Goal: Communication & Community: Answer question/provide support

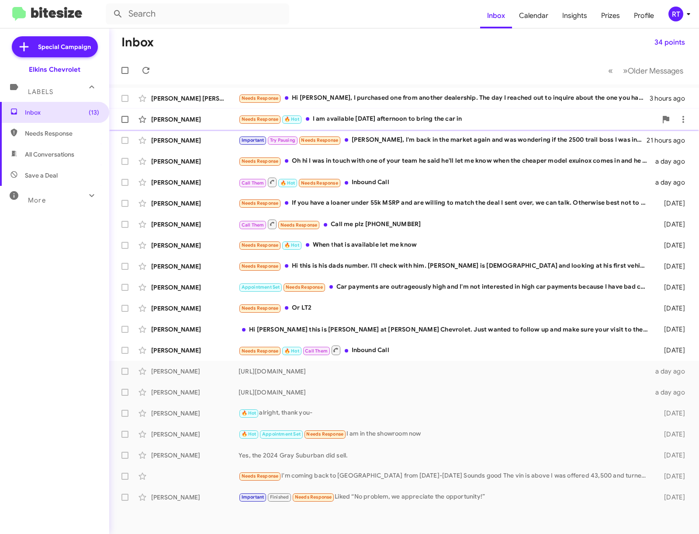
click at [349, 120] on div "Needs Response 🔥 Hot I am available [DATE] afternoon to bring the car in" at bounding box center [448, 119] width 419 height 10
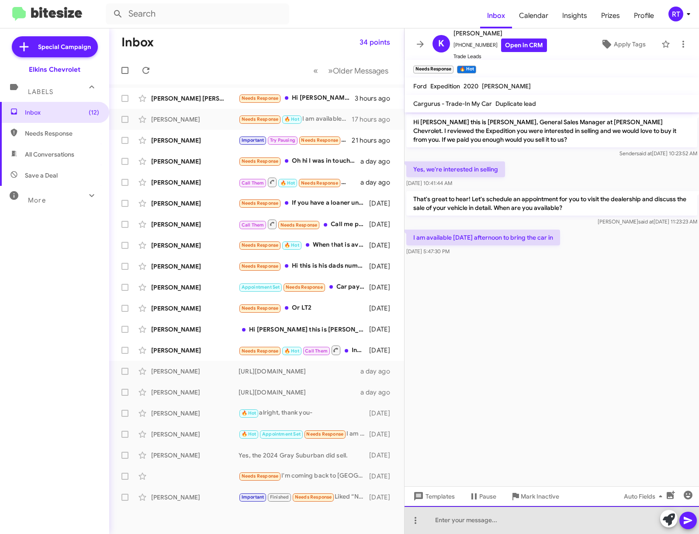
click at [441, 523] on div at bounding box center [552, 520] width 295 height 28
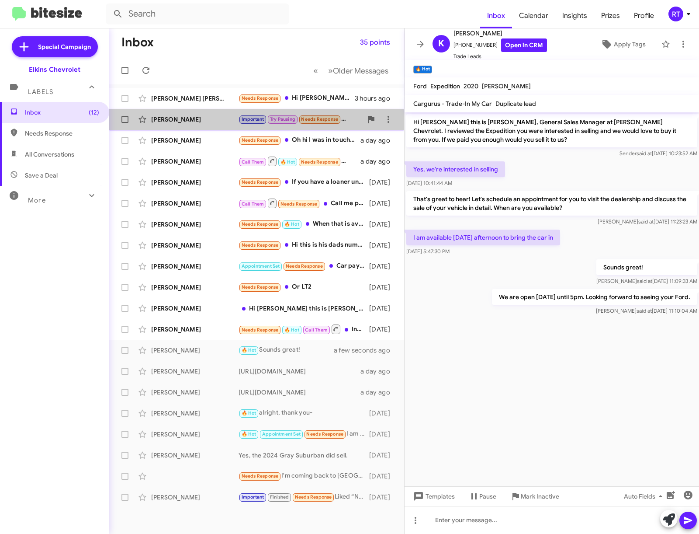
click at [191, 125] on div "[PERSON_NAME] Important Try Pausing Needs Response [PERSON_NAME], I'm back in t…" at bounding box center [256, 119] width 281 height 17
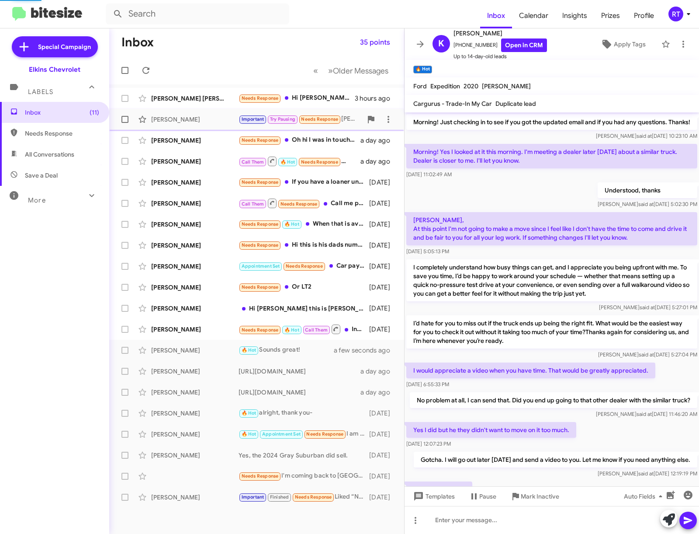
scroll to position [457, 0]
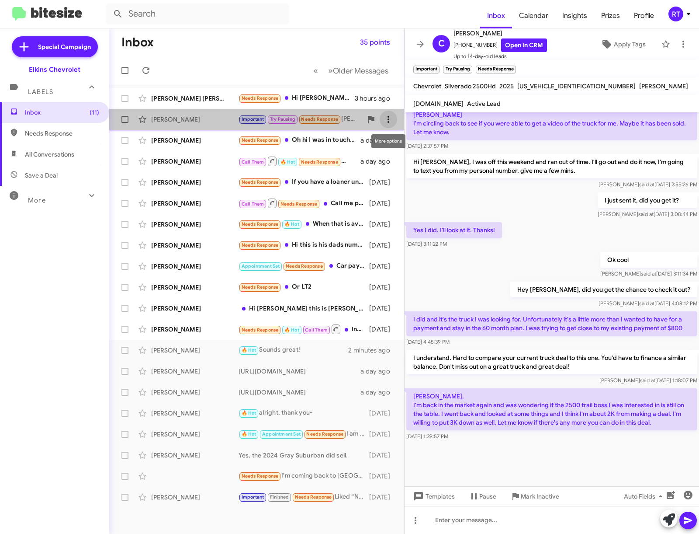
click at [386, 122] on icon at bounding box center [388, 119] width 10 height 10
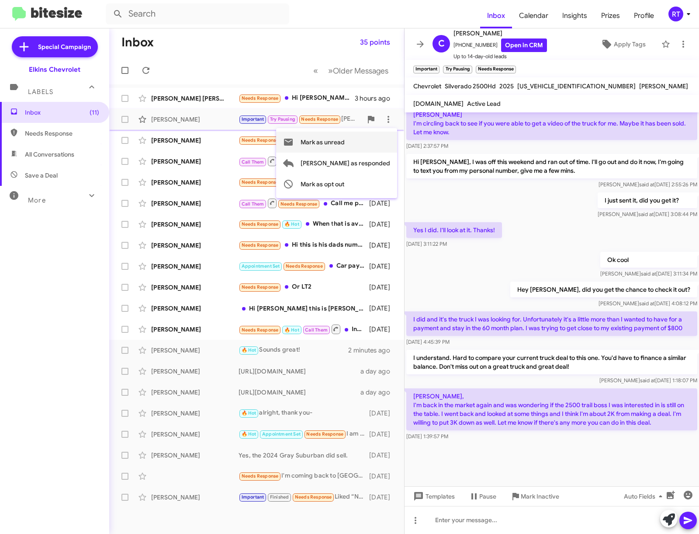
click at [345, 144] on span "Mark as unread" at bounding box center [323, 142] width 44 height 21
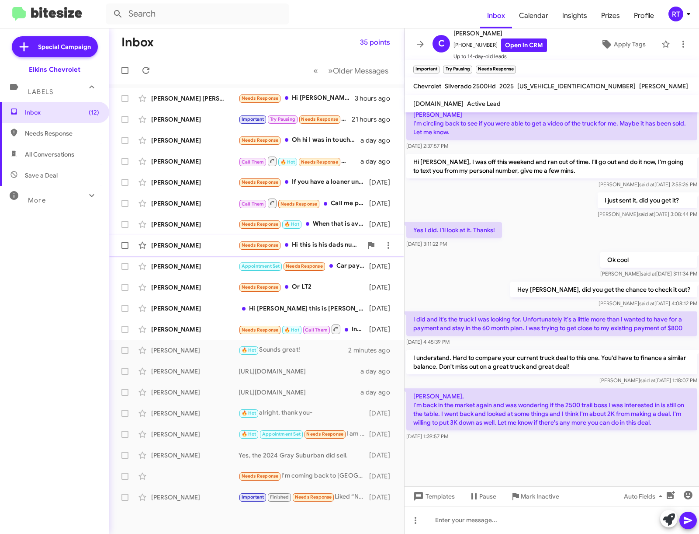
click at [158, 247] on div "[PERSON_NAME]" at bounding box center [194, 245] width 87 height 9
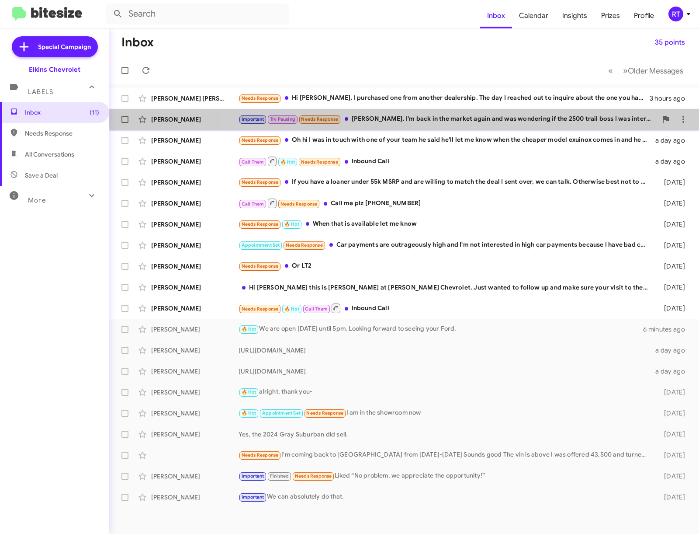
click at [524, 120] on div "Important Try Pausing Needs Response Adam, I'm back in the market again and was…" at bounding box center [448, 119] width 419 height 10
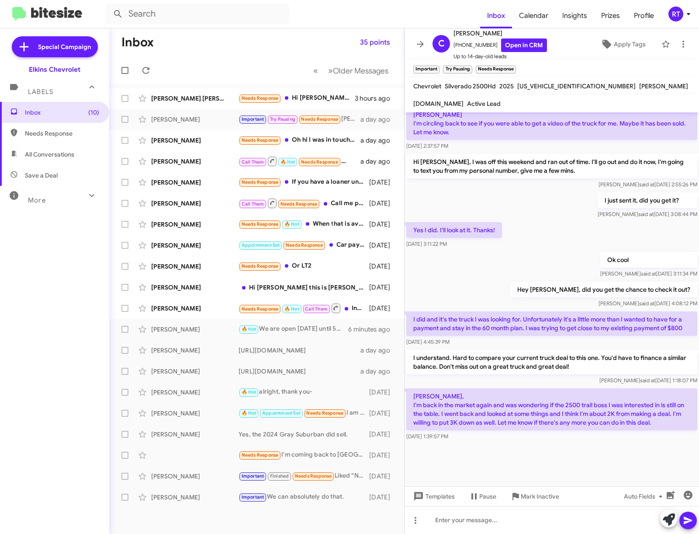
scroll to position [457, 0]
click at [447, 526] on div at bounding box center [552, 520] width 295 height 28
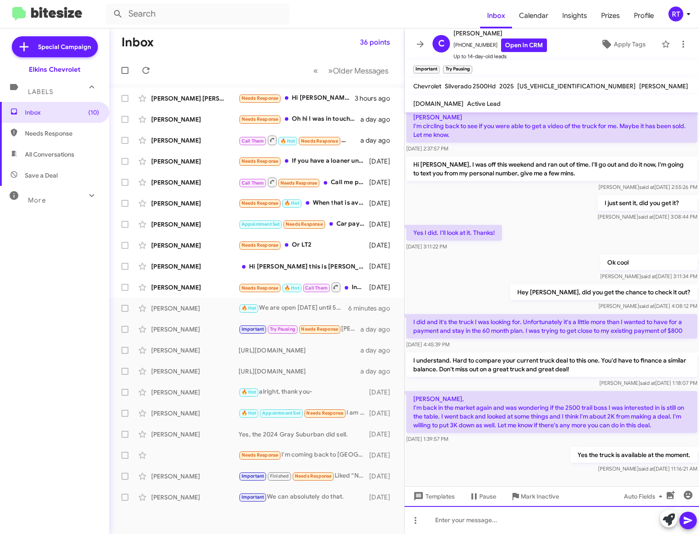
scroll to position [944, 0]
